Goal: Navigation & Orientation: Go to known website

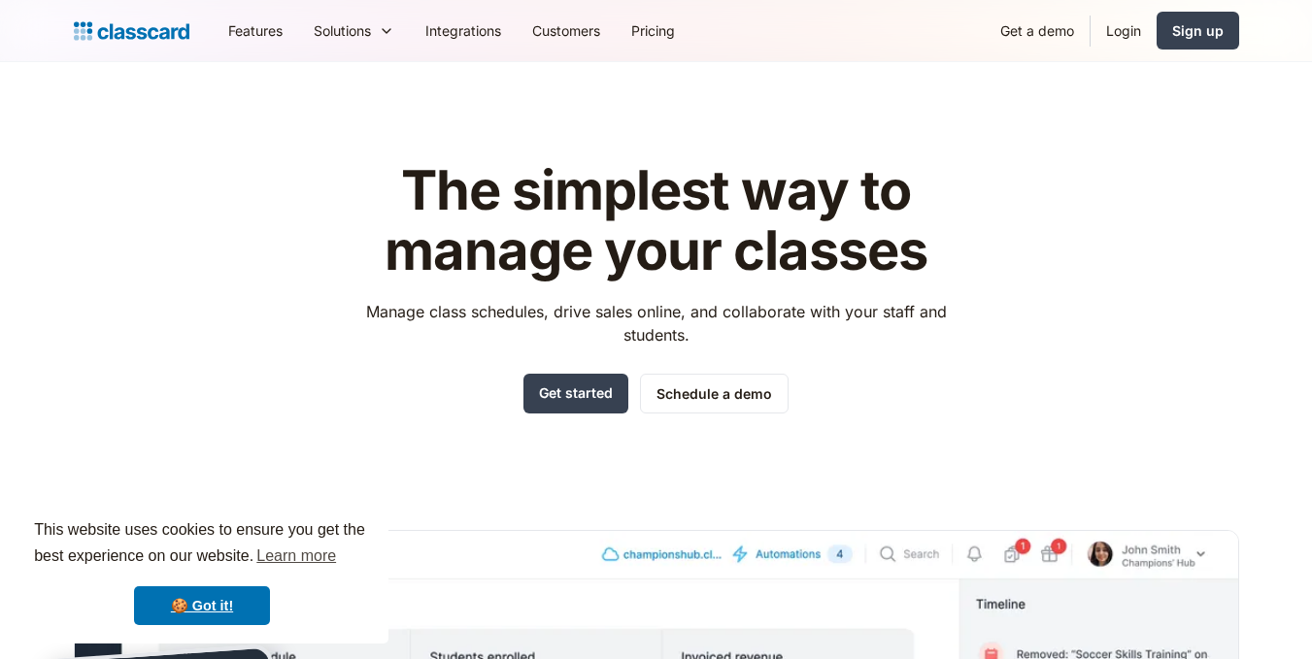
click at [1121, 39] on link "Login" at bounding box center [1123, 31] width 66 height 44
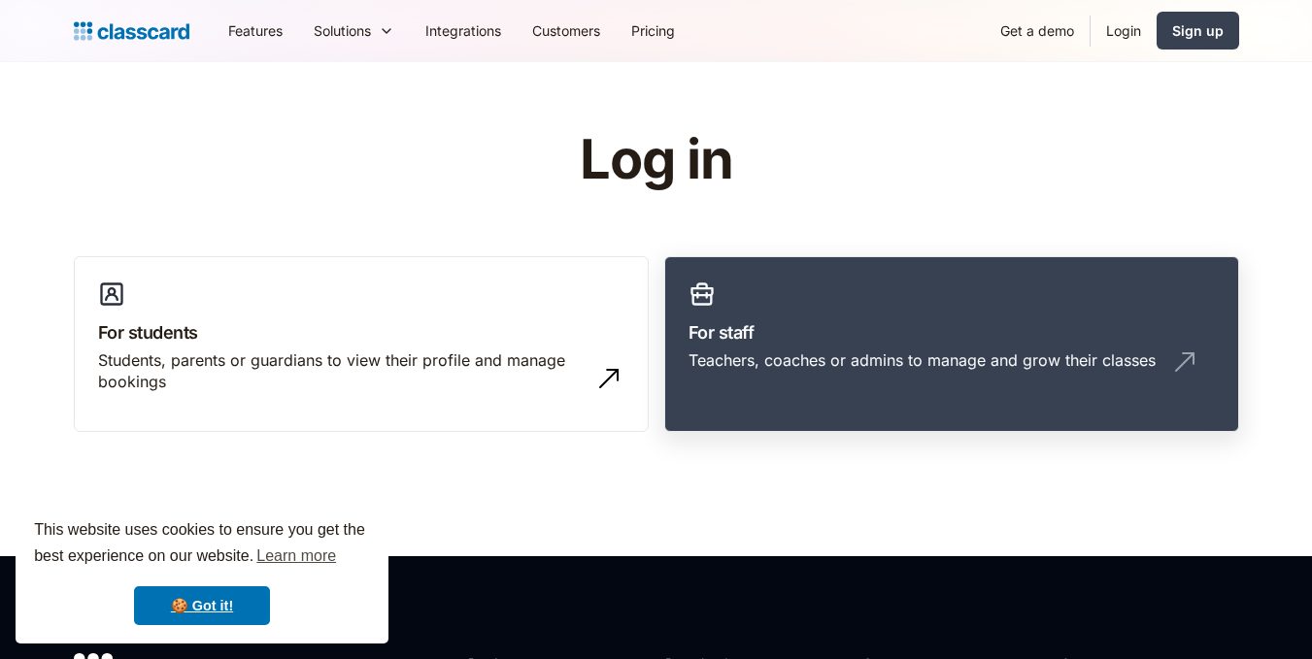
click at [735, 308] on link "For staff Teachers, coaches or admins to manage and grow their classes" at bounding box center [951, 344] width 575 height 177
